Goal: Task Accomplishment & Management: Use online tool/utility

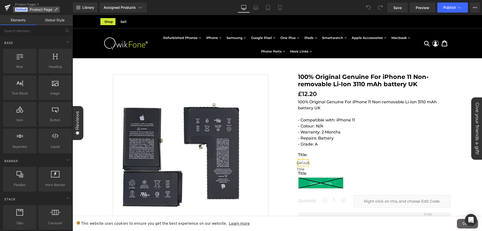
click at [45, 10] on span "Product Page" at bounding box center [41, 10] width 23 height 4
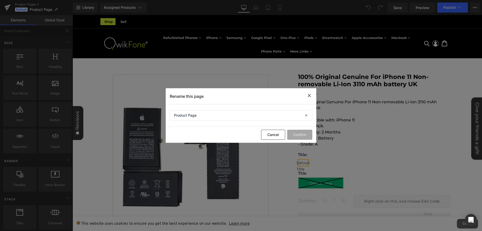
drag, startPoint x: 309, startPoint y: 96, endPoint x: 65, endPoint y: 32, distance: 252.9
click at [309, 96] on icon at bounding box center [309, 95] width 6 height 6
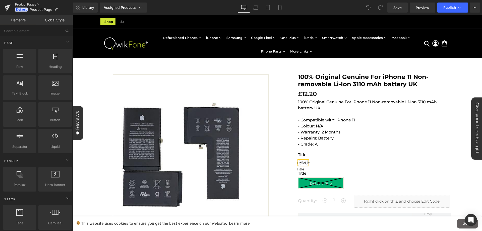
click at [35, 5] on link "Product Pages" at bounding box center [44, 5] width 58 height 4
click at [131, 4] on link "Assigned Products" at bounding box center [123, 8] width 47 height 10
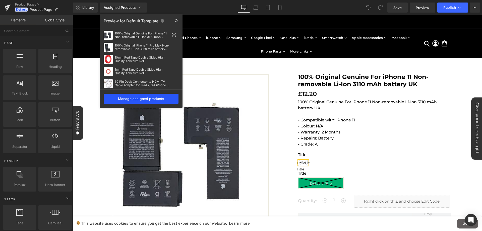
click at [135, 96] on div "Manage assigned products" at bounding box center [141, 99] width 75 height 10
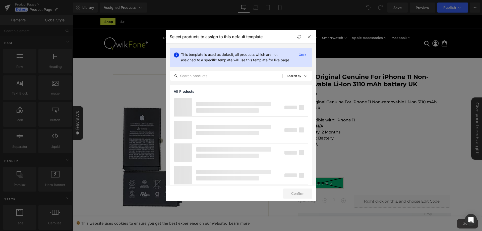
click at [234, 79] on input "text" at bounding box center [226, 76] width 113 height 6
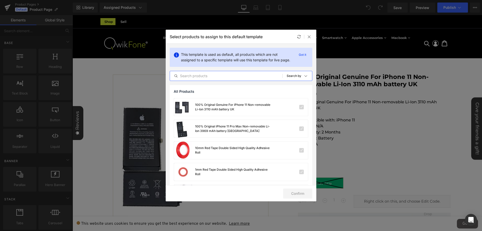
paste input "Apple iPhone 15 128GB"
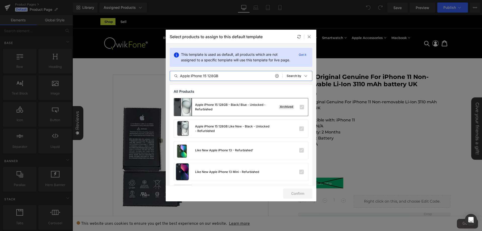
type input "Apple iPhone 15 128GB"
click at [265, 112] on div "Apple iPhone 15 128GB - Black/ Blue - Unlocked - Refurbished" at bounding box center [232, 106] width 75 height 9
click at [300, 109] on label at bounding box center [302, 107] width 5 height 5
click at [302, 107] on input "checkbox" at bounding box center [302, 107] width 0 height 0
click at [224, 109] on div "Apple iPhone 15 128GB - Black/ Blue - Unlocked - Refurbished" at bounding box center [232, 106] width 75 height 9
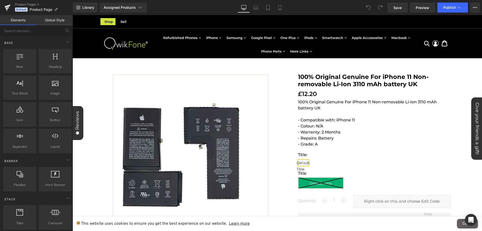
click at [45, 16] on link "Global Style" at bounding box center [54, 20] width 36 height 10
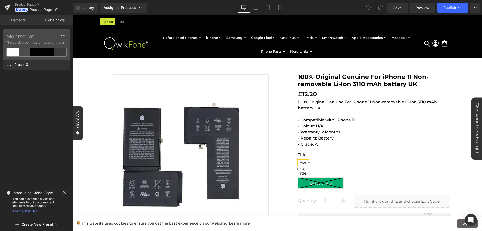
click at [15, 19] on link "Elements" at bounding box center [18, 20] width 36 height 10
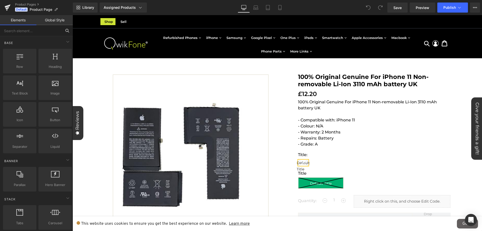
click at [54, 30] on input "text" at bounding box center [31, 30] width 62 height 11
paste input "Apple iPhone 15 128GB"
type input "Apple iPhone 15 128GB"
click at [8, 10] on icon at bounding box center [8, 7] width 6 height 13
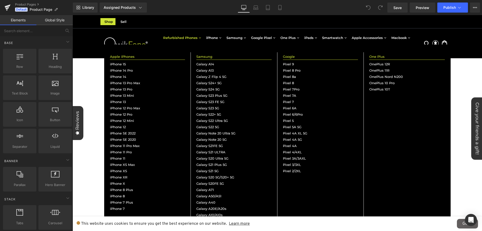
click at [177, 38] on span "Refurbished Phones" at bounding box center [180, 37] width 34 height 3
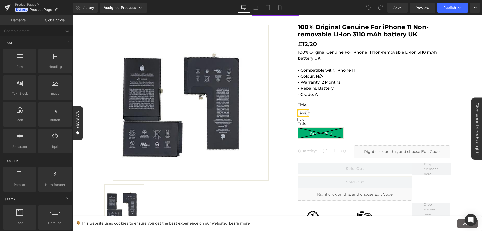
scroll to position [50, 0]
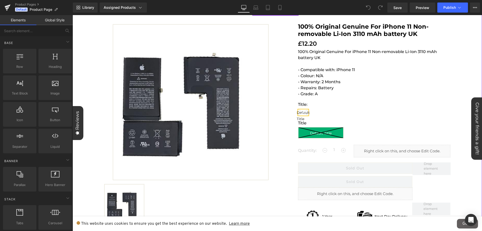
click at [365, 93] on p "- Compatible with: iPhone 11 - Colour: N/A - Warranty: 2 Months - Repairs: Batt…" at bounding box center [374, 79] width 153 height 36
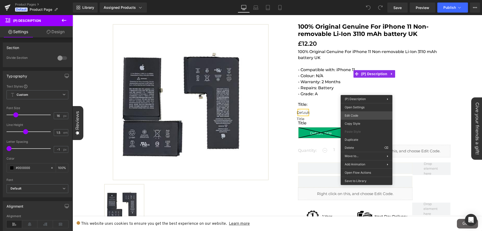
click at [353, 0] on div "You are previewing how the will restyle your page. You can not edit Elements in…" at bounding box center [241, 0] width 482 height 0
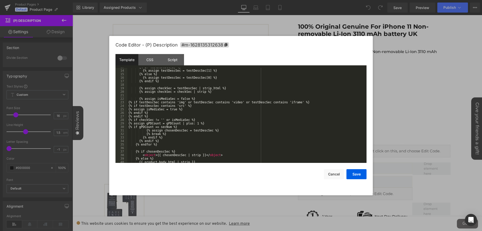
scroll to position [52, 0]
click at [148, 59] on div "CSS" at bounding box center [149, 59] width 23 height 11
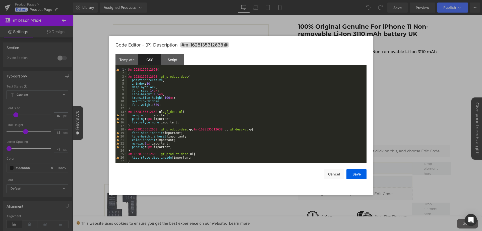
scroll to position [0, 0]
click at [337, 176] on button "Cancel" at bounding box center [334, 174] width 20 height 10
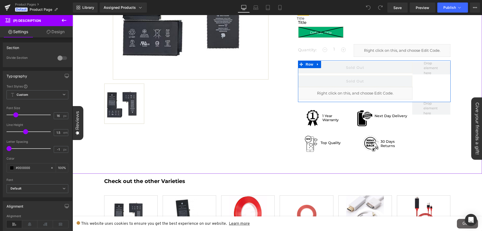
scroll to position [100, 0]
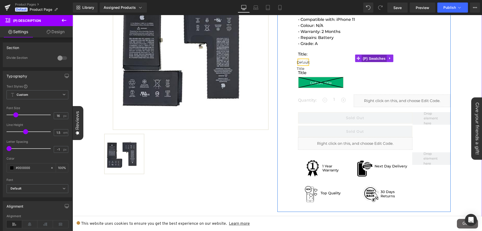
click at [366, 61] on span "(P) Swatches" at bounding box center [374, 59] width 25 height 8
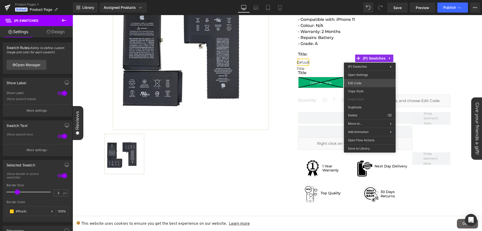
click at [362, 0] on div "(P) Swatches You are previewing how the will restyle your page. You can not edi…" at bounding box center [241, 0] width 482 height 0
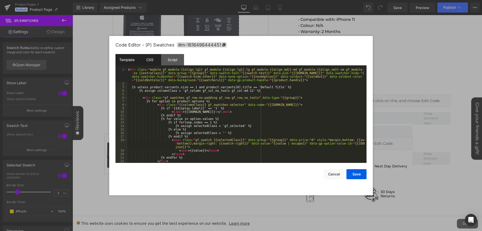
click at [157, 63] on div "CSS" at bounding box center [149, 59] width 23 height 11
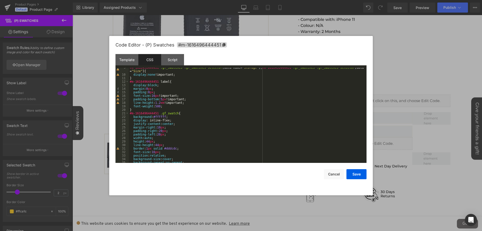
scroll to position [0, 0]
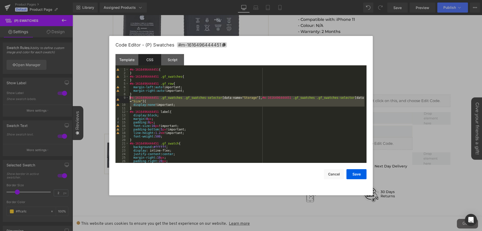
drag, startPoint x: 142, startPoint y: 108, endPoint x: 129, endPoint y: 98, distance: 16.5
click at [129, 98] on pre "1 2 3 4 5 6 7 8 9 10 11 12 13 14 15 16 17 18 19 20 21 22 23 24 25 26 27 #m-1616…" at bounding box center [241, 115] width 251 height 95
click at [135, 108] on div "#m-1616496444451 { } #m-1616496444451 .gf_swatches { } #m-1616496444451 .gf_row…" at bounding box center [247, 115] width 236 height 95
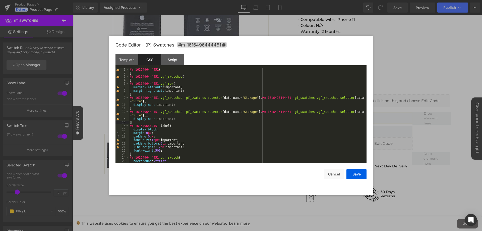
click at [242, 113] on div "#m-1616496444451 { } #m-1616496444451 .gf_swatches { } #m-1616496444451 .gf_row…" at bounding box center [247, 119] width 236 height 102
drag, startPoint x: 267, startPoint y: 112, endPoint x: 129, endPoint y: 111, distance: 137.9
click at [129, 111] on div "#m-1616496444451 { } #m-1616496444451 .gf_swatches { } #m-1616496444451 .gf_row…" at bounding box center [247, 119] width 236 height 102
click at [231, 126] on div "#m-1616496444451 { } #m-1616496444451 .gf_swatches { } #m-1616496444451 .gf_row…" at bounding box center [247, 119] width 236 height 102
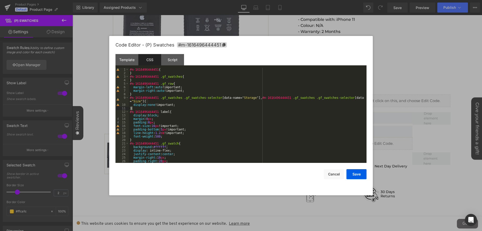
click at [147, 100] on div "#m-1616496444451 { } #m-1616496444451 .gf_swatches { } #m-1616496444451 .gf_row…" at bounding box center [247, 119] width 236 height 102
click at [357, 175] on button "Save" at bounding box center [357, 174] width 20 height 10
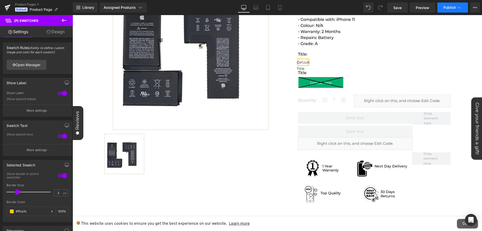
click at [446, 8] on span "Publish" at bounding box center [450, 8] width 13 height 4
click at [398, 9] on span "Save" at bounding box center [398, 7] width 8 height 5
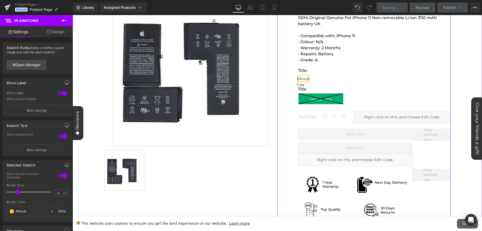
scroll to position [75, 0]
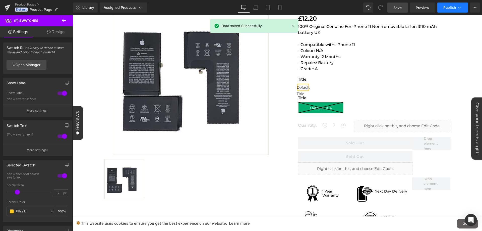
click at [449, 9] on span "Publish" at bounding box center [450, 8] width 13 height 4
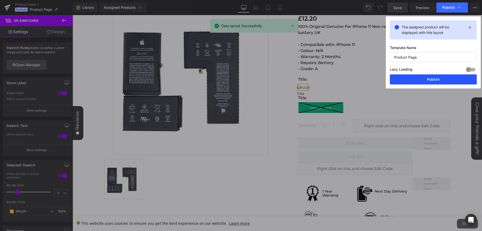
click at [419, 81] on button "Publish" at bounding box center [433, 79] width 87 height 10
